Goal: Task Accomplishment & Management: Manage account settings

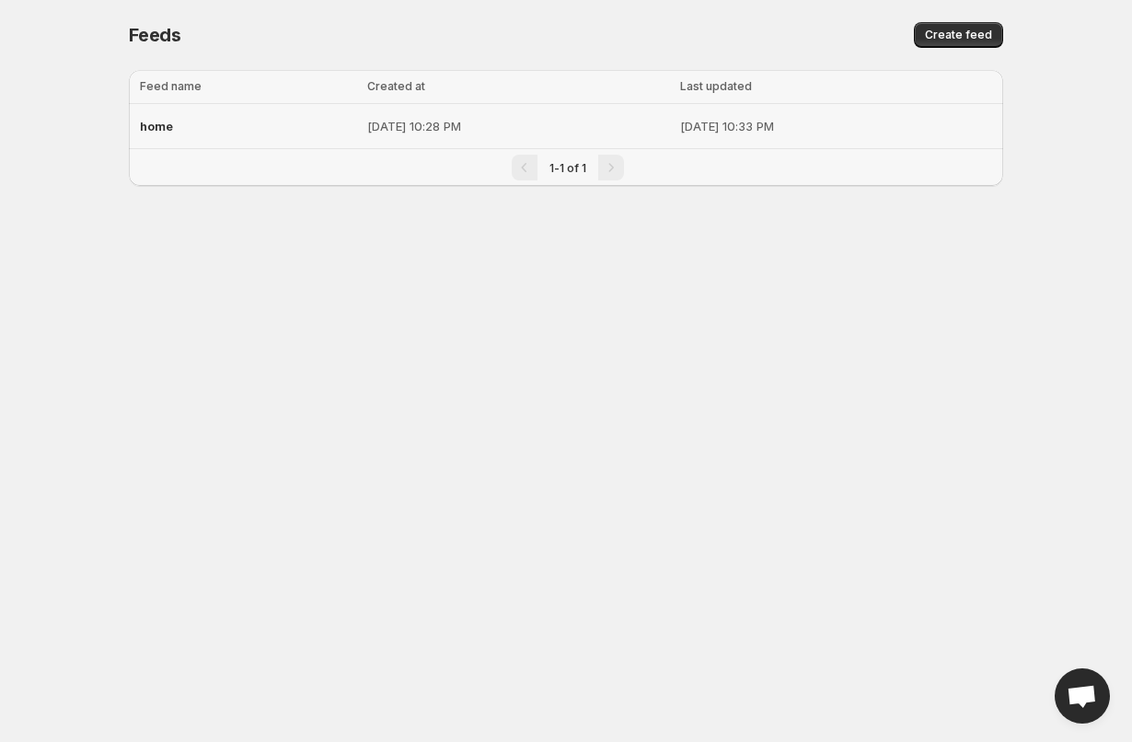
click at [378, 109] on td "[DATE] 10:28 PM" at bounding box center [518, 126] width 312 height 45
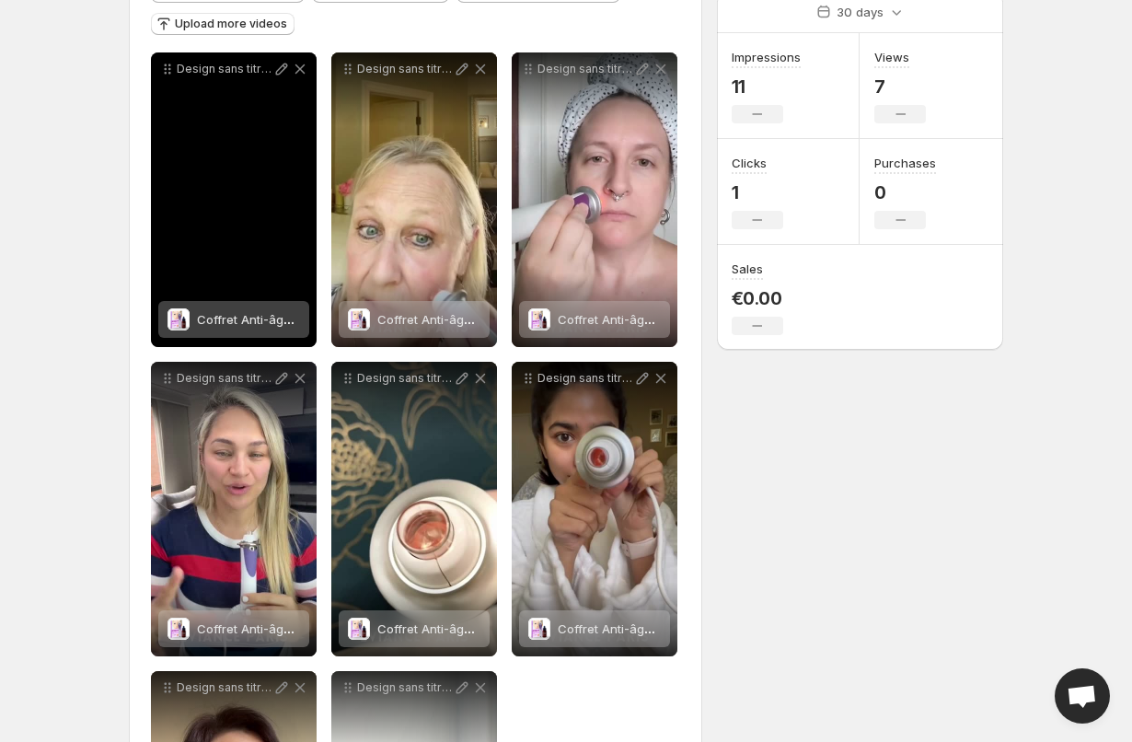
scroll to position [272, 0]
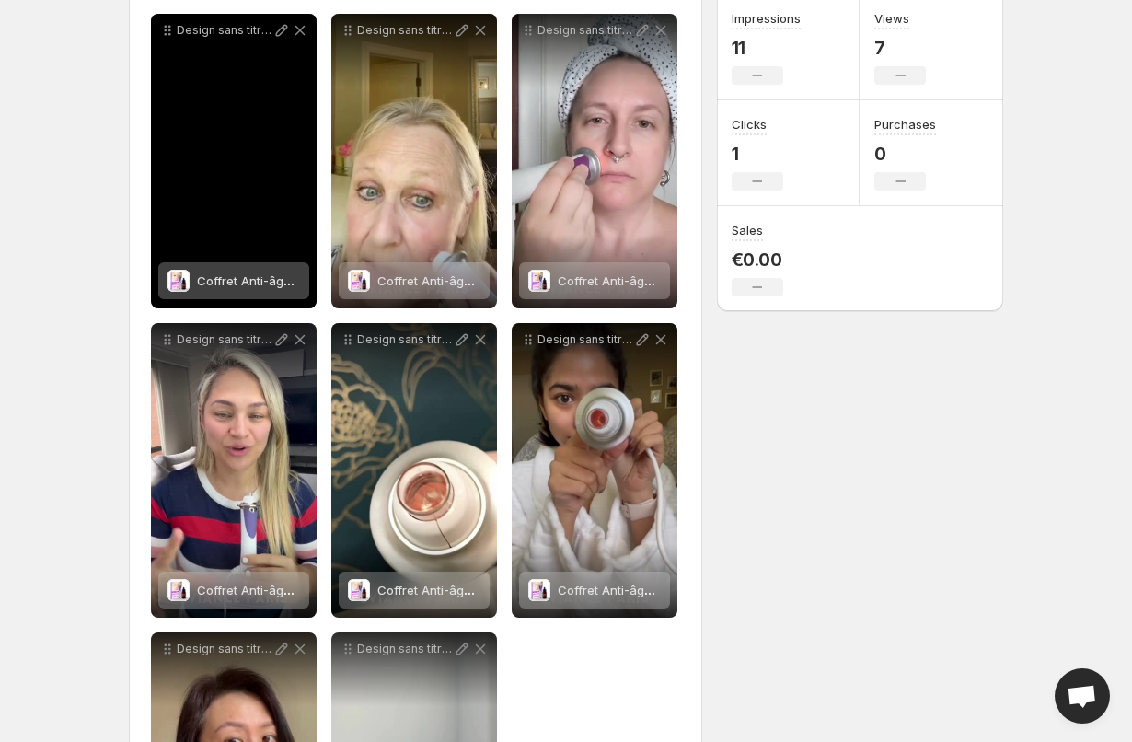
click at [281, 279] on span "Coffret Anti-âge - Eviance-[GEOGRAPHIC_DATA]" at bounding box center [336, 280] width 279 height 15
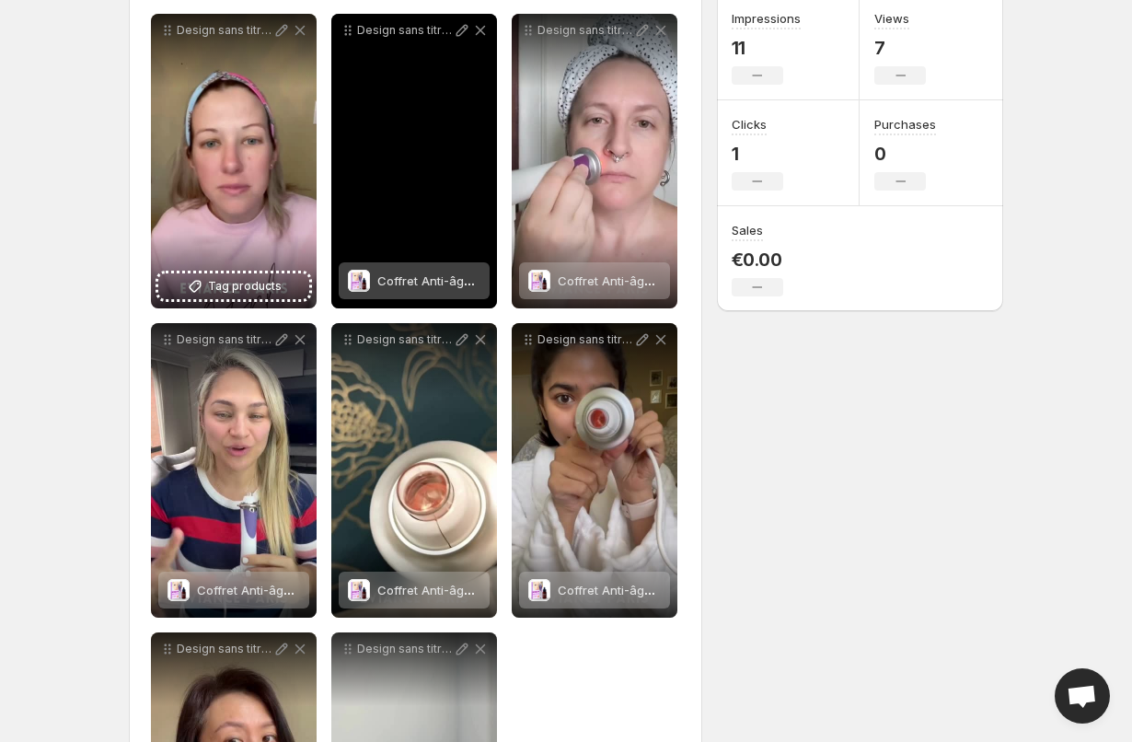
click at [404, 281] on span "Coffret Anti-âge - Eviance-[GEOGRAPHIC_DATA]" at bounding box center [516, 280] width 279 height 15
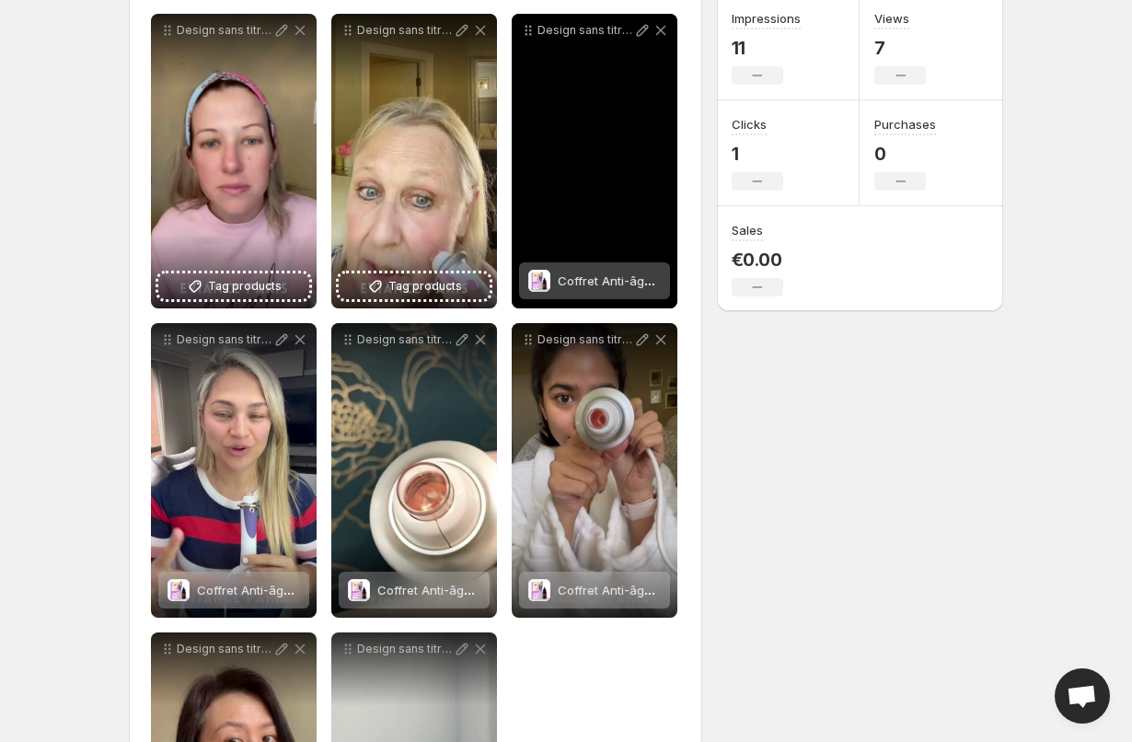
click at [612, 284] on span "Coffret Anti-âge - Eviance-[GEOGRAPHIC_DATA]" at bounding box center [697, 280] width 279 height 15
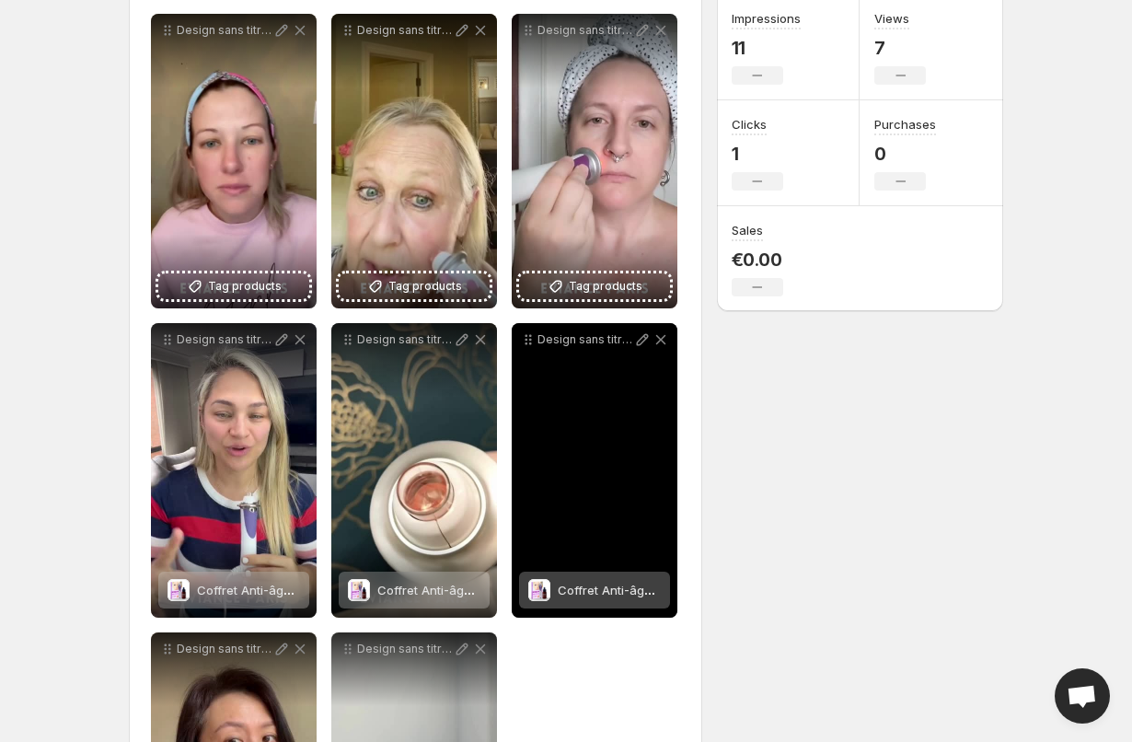
click at [621, 584] on span "Coffret Anti-âge - Eviance-[GEOGRAPHIC_DATA]" at bounding box center [697, 590] width 279 height 15
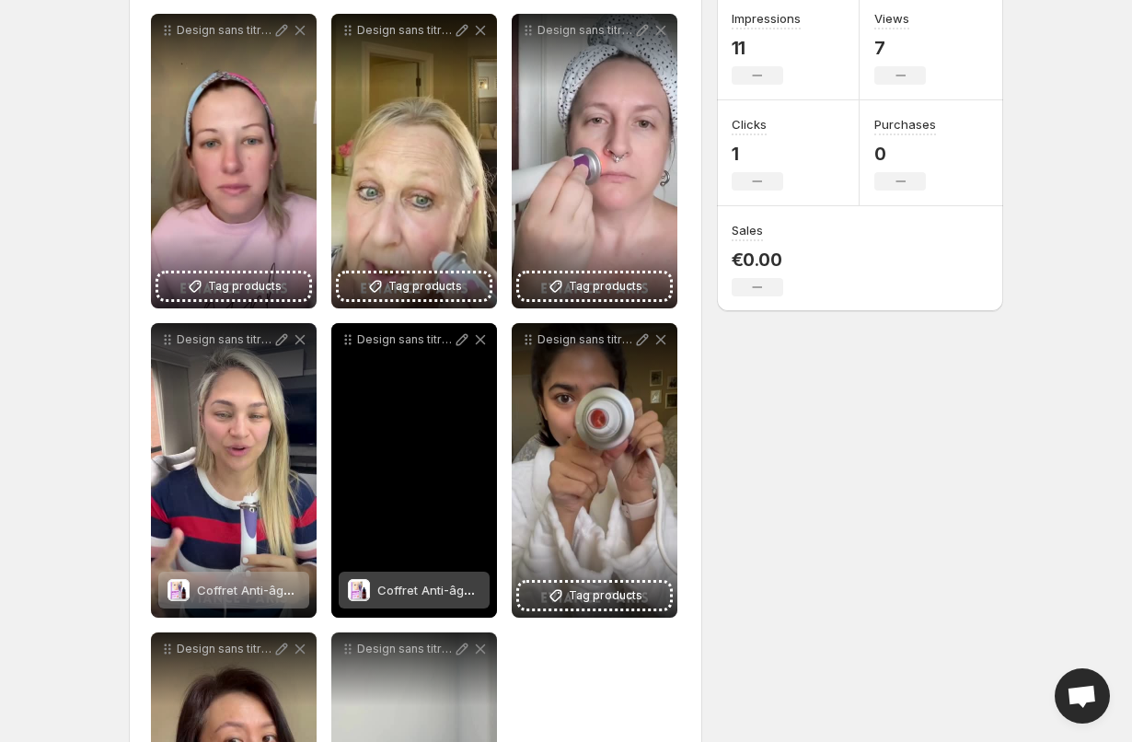
click at [397, 503] on div "Design sans titre 26" at bounding box center [414, 470] width 166 height 295
click at [407, 595] on span "Coffret Anti-âge - Eviance-[GEOGRAPHIC_DATA]" at bounding box center [516, 590] width 279 height 15
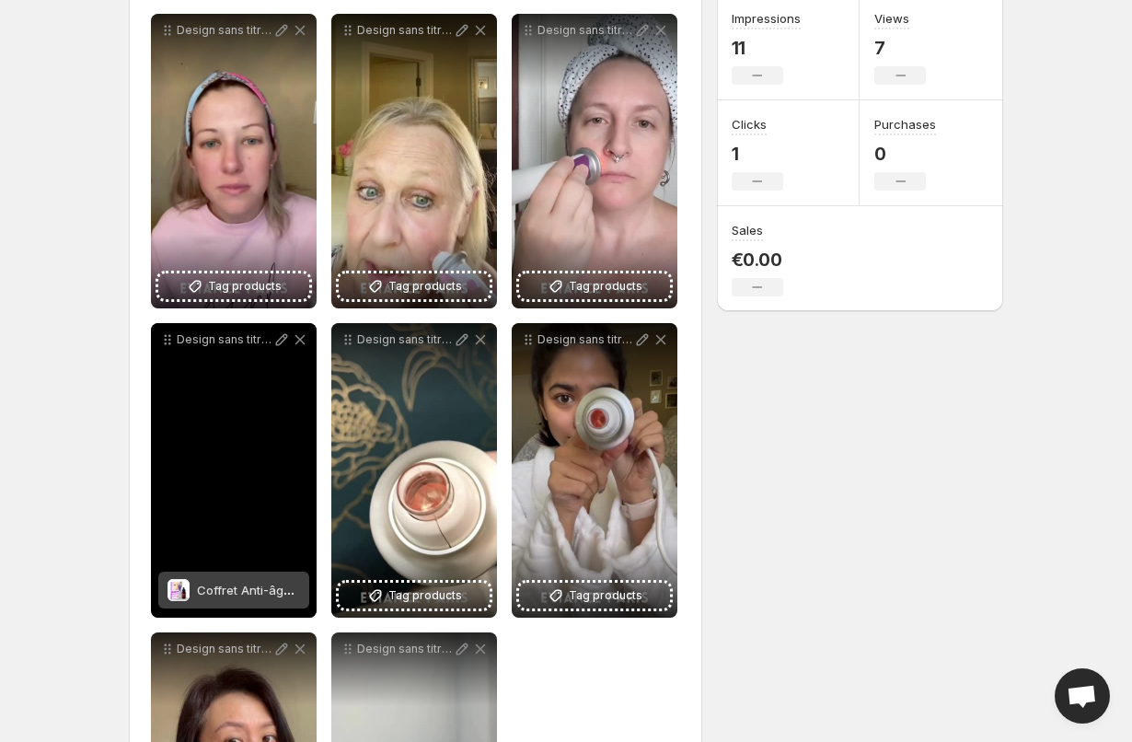
click at [253, 582] on div "Coffret Anti-âge - Eviance-[GEOGRAPHIC_DATA]" at bounding box center [248, 590] width 103 height 37
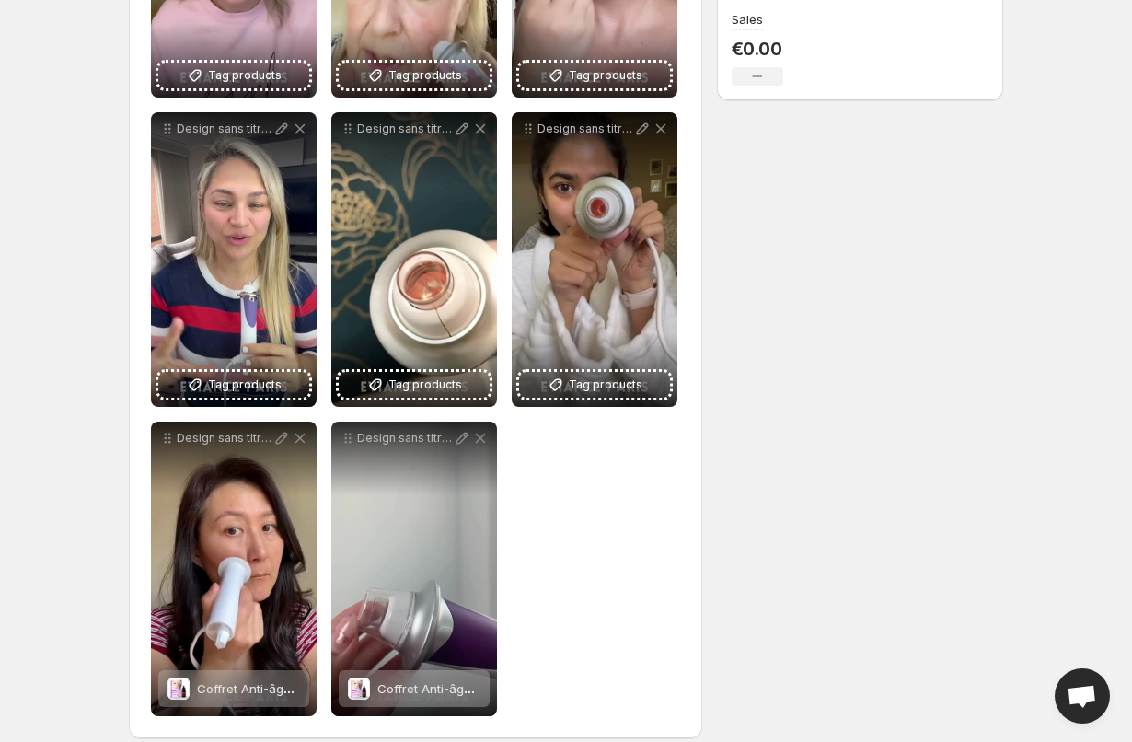
scroll to position [502, 0]
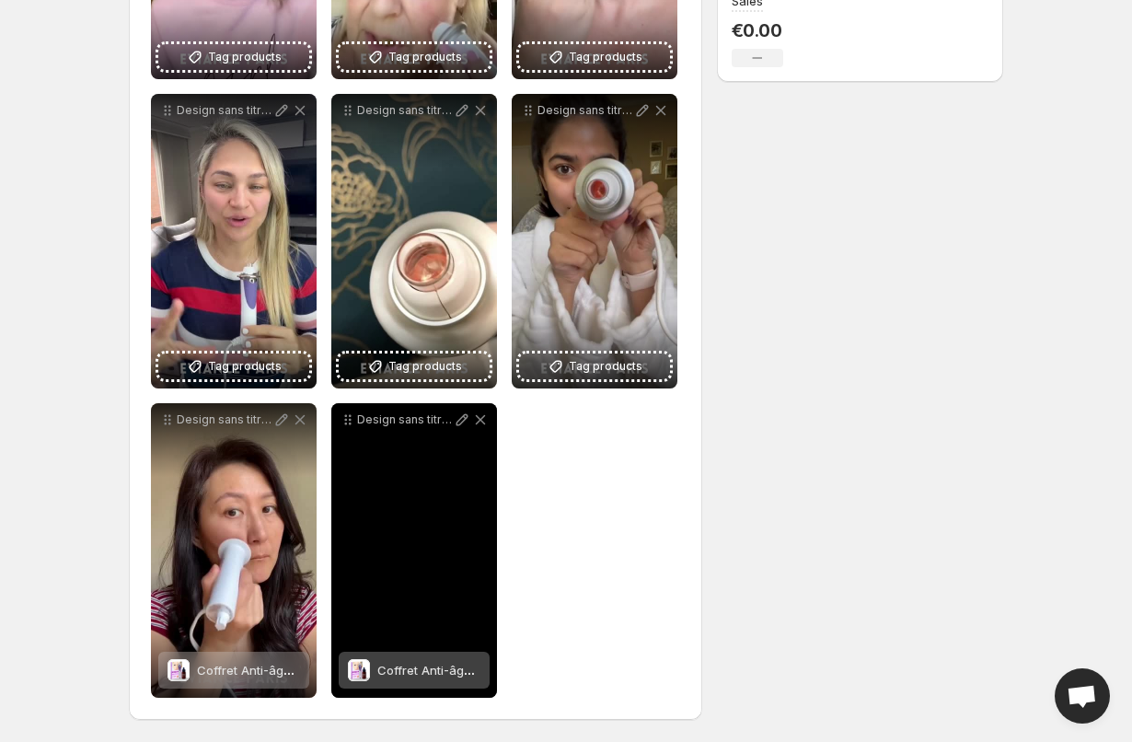
click at [421, 672] on span "Coffret Anti-âge - Eviance-[GEOGRAPHIC_DATA]" at bounding box center [516, 670] width 279 height 15
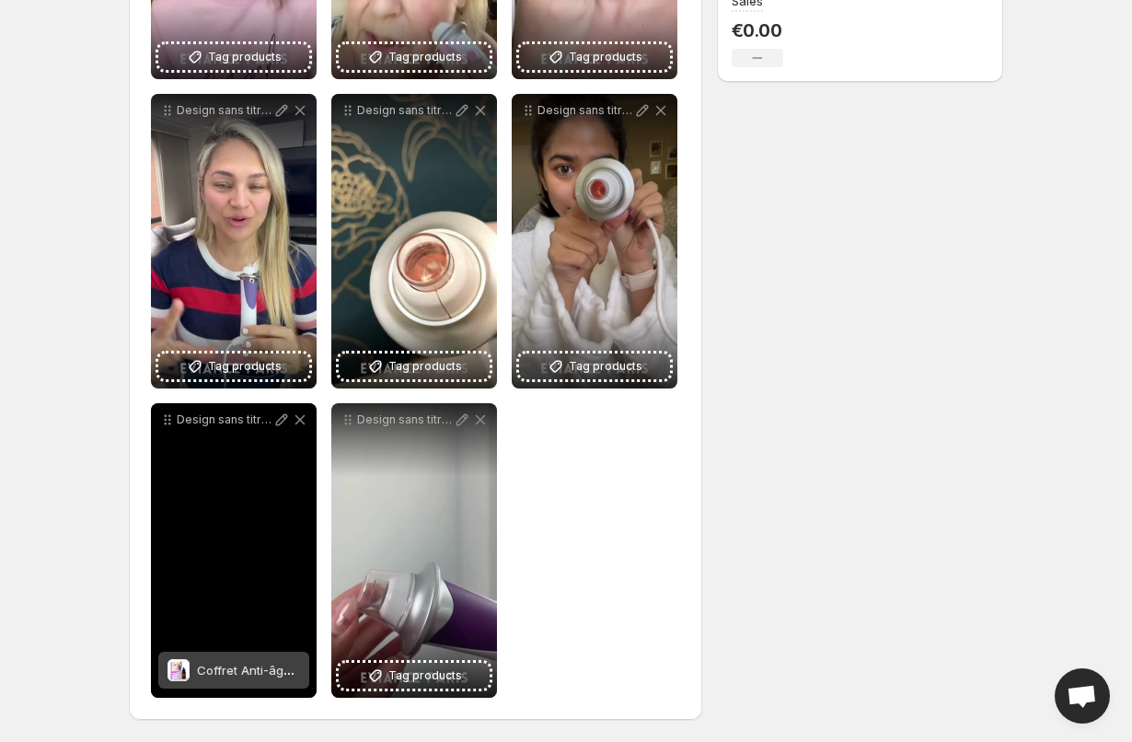
click at [255, 662] on div "Coffret Anti-âge - Eviance-[GEOGRAPHIC_DATA]" at bounding box center [248, 670] width 103 height 37
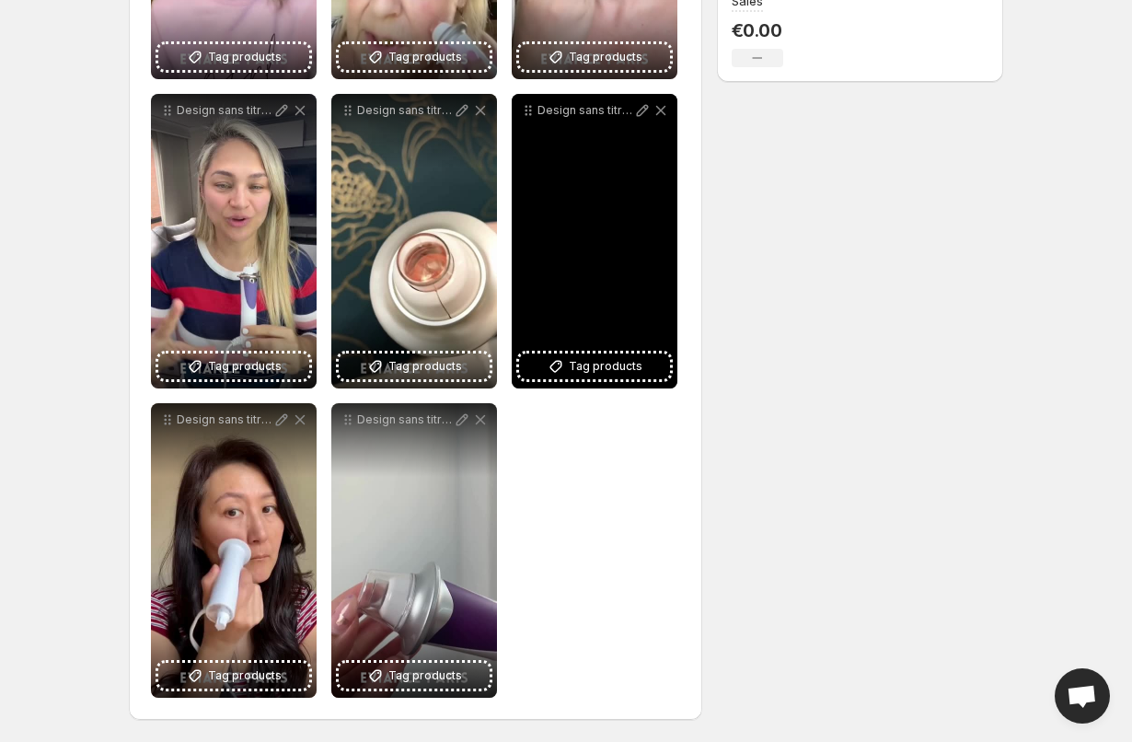
scroll to position [0, 0]
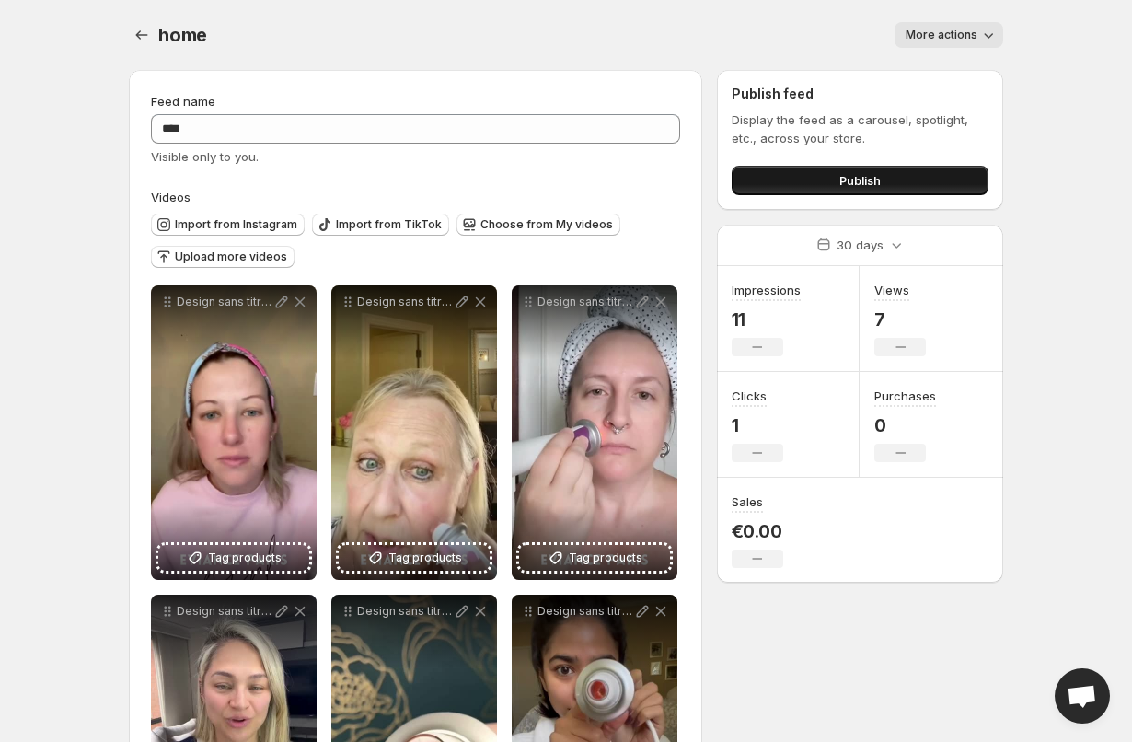
click at [806, 168] on button "Publish" at bounding box center [860, 180] width 257 height 29
click at [140, 36] on icon "Settings" at bounding box center [142, 35] width 18 height 18
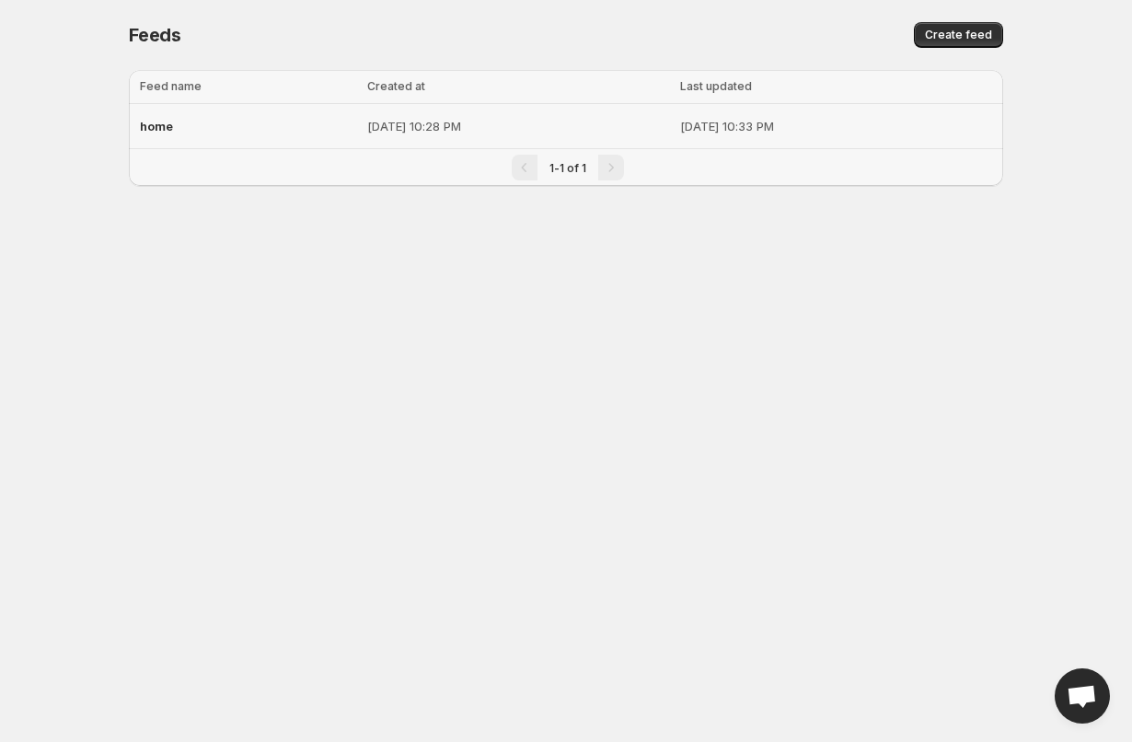
click at [377, 99] on th "Created at" at bounding box center [518, 87] width 312 height 34
click at [377, 128] on p "[DATE] 10:28 PM" at bounding box center [517, 126] width 301 height 18
